Goal: Task Accomplishment & Management: Manage account settings

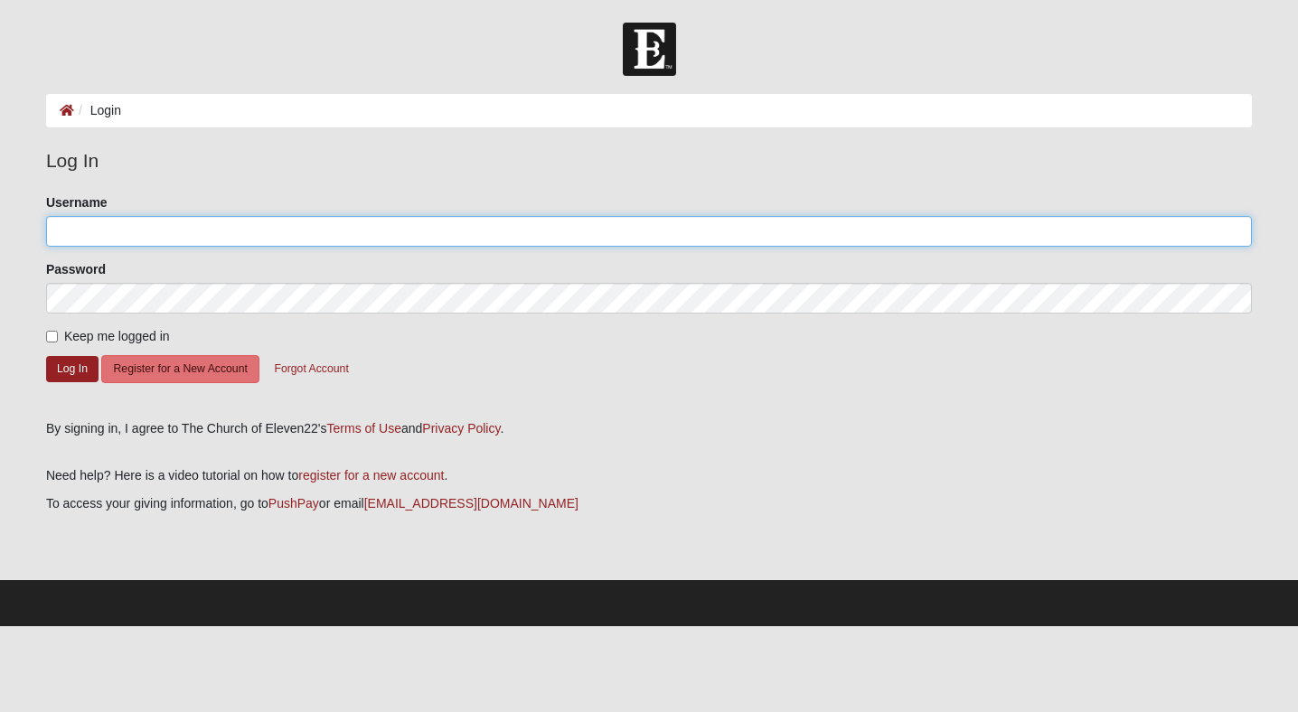
click at [116, 232] on input "Username" at bounding box center [649, 231] width 1206 height 31
click at [114, 232] on input "Username" at bounding box center [649, 231] width 1206 height 31
click at [110, 241] on input "Username" at bounding box center [649, 231] width 1206 height 31
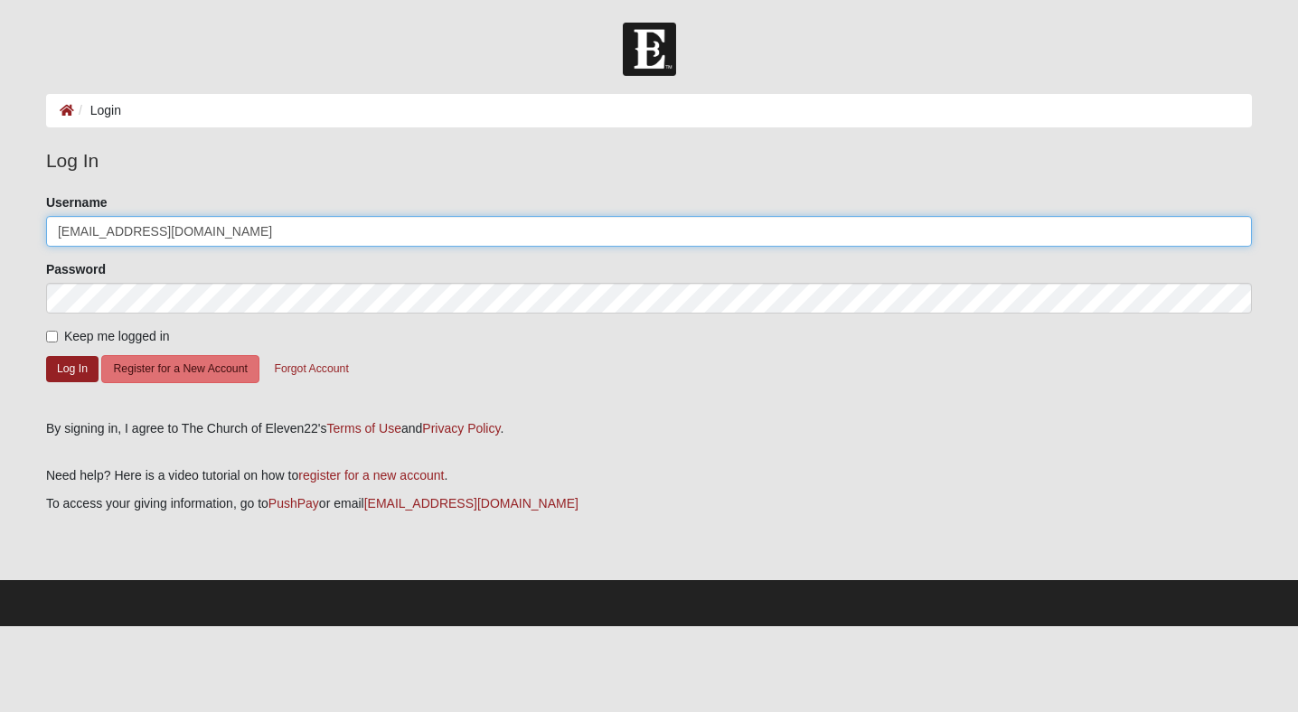
type input "[EMAIL_ADDRESS][DOMAIN_NAME]"
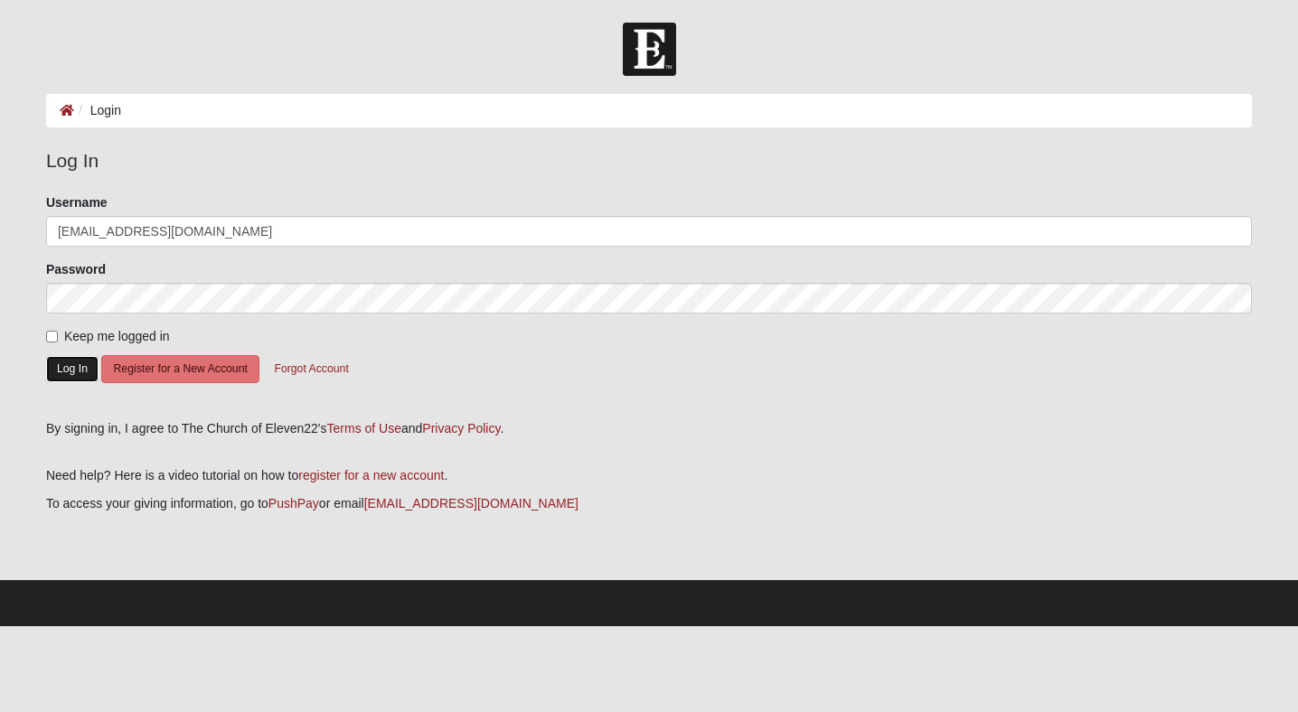
click at [62, 374] on button "Log In" at bounding box center [72, 369] width 52 height 26
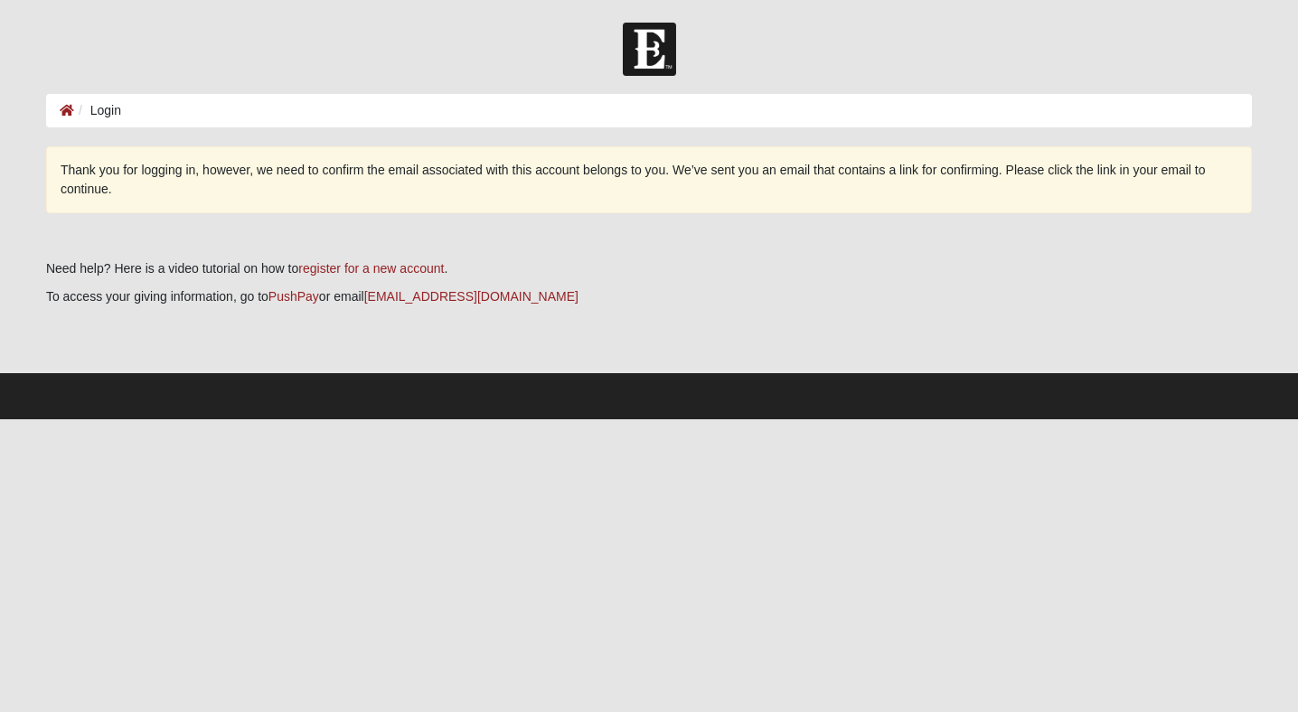
click at [96, 114] on li "Login" at bounding box center [97, 110] width 47 height 19
click at [107, 114] on li "Login" at bounding box center [97, 110] width 47 height 19
click at [103, 110] on li "Login" at bounding box center [97, 110] width 47 height 19
click at [106, 118] on li "Login" at bounding box center [97, 110] width 47 height 19
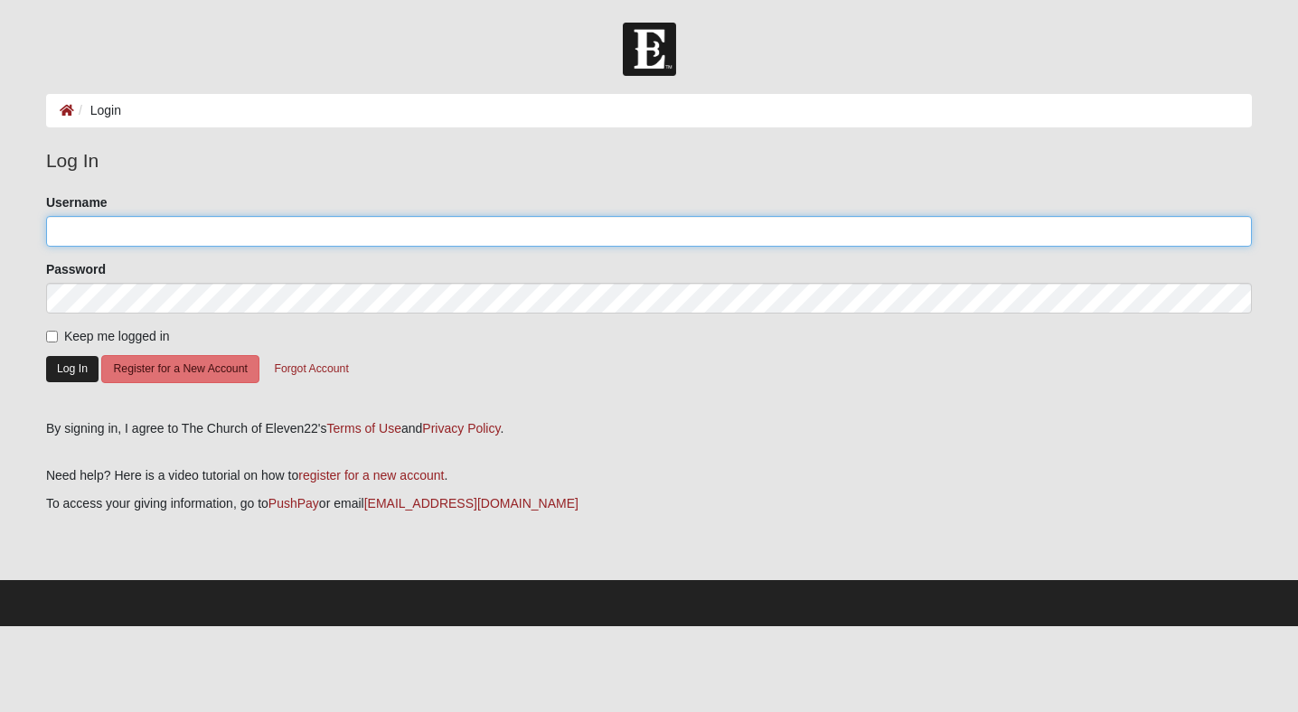
type input "[EMAIL_ADDRESS][DOMAIN_NAME]"
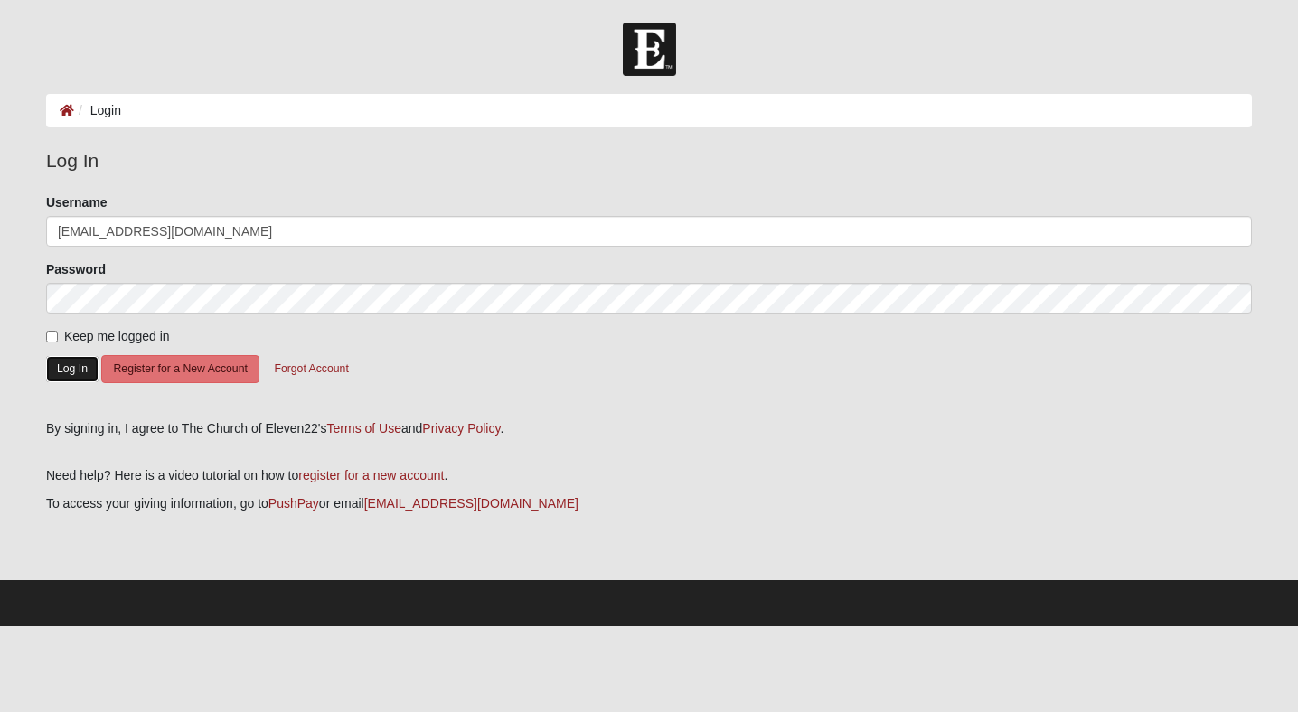
click at [74, 369] on button "Log In" at bounding box center [72, 369] width 52 height 26
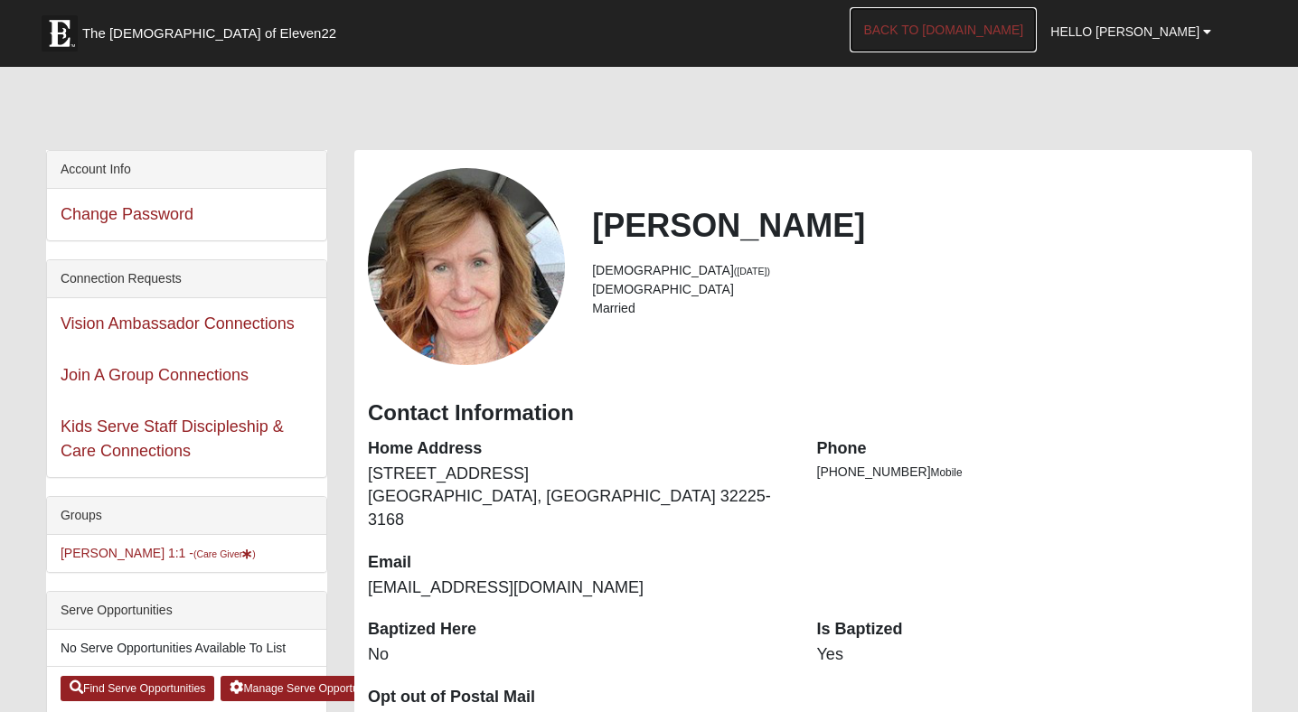
click at [950, 29] on link "Back to COE22.com" at bounding box center [943, 29] width 187 height 45
